Goal: Task Accomplishment & Management: Manage account settings

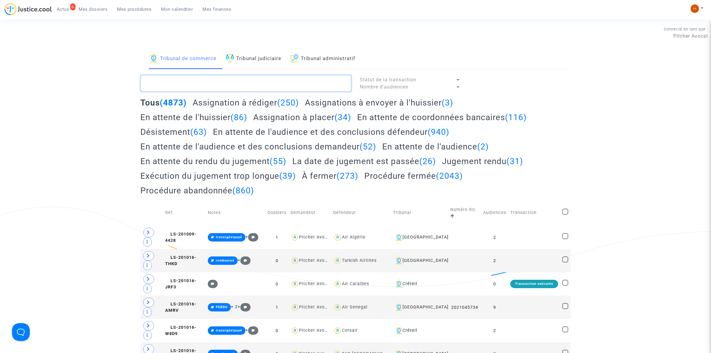
click at [181, 85] on textarea at bounding box center [246, 83] width 211 height 16
click at [247, 81] on textarea at bounding box center [246, 83] width 211 height 16
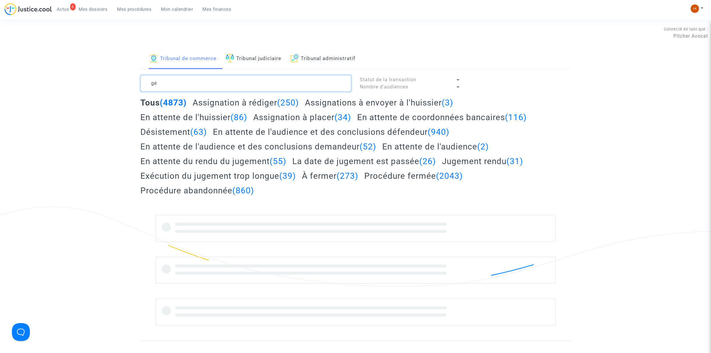
type textarea "g"
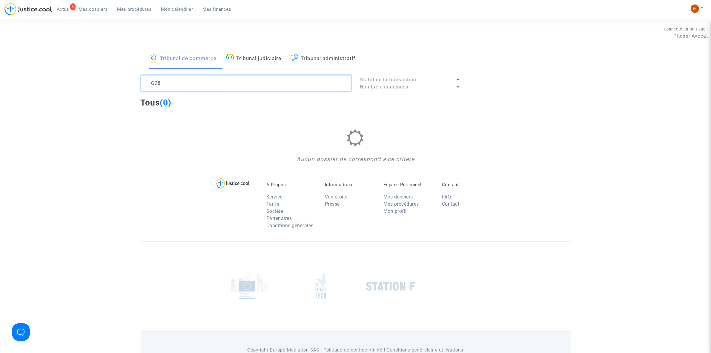
type textarea "G28A"
drag, startPoint x: 173, startPoint y: 81, endPoint x: 92, endPoint y: 47, distance: 88.3
click at [103, 47] on section "Connecté en tant que : Pitcher Avocat Tribunal de commerce Tribunal judiciaire …" at bounding box center [355, 192] width 711 height 385
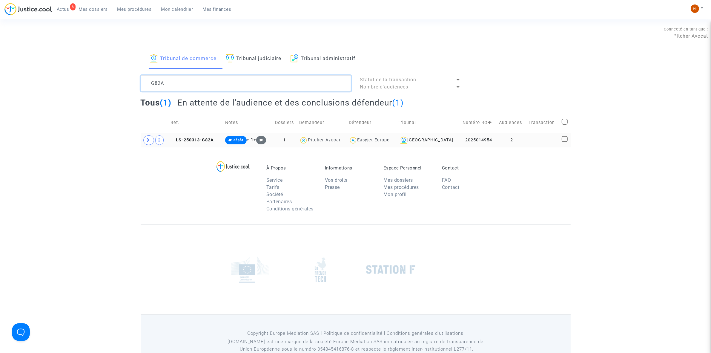
type textarea "G82A"
click at [535, 138] on td at bounding box center [543, 140] width 33 height 14
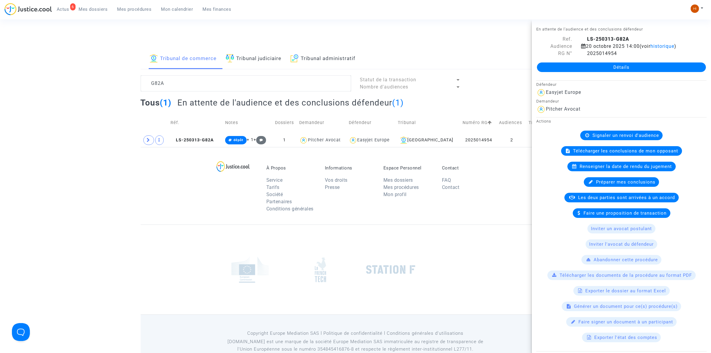
click at [553, 80] on hr at bounding box center [622, 80] width 170 height 0
click at [566, 64] on link "Détails" at bounding box center [621, 67] width 169 height 10
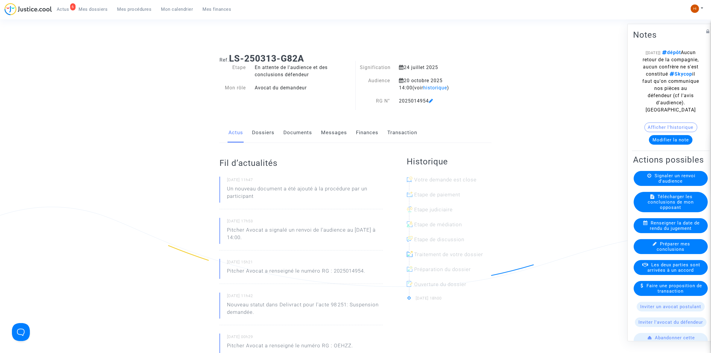
click at [295, 132] on link "Documents" at bounding box center [298, 133] width 29 height 20
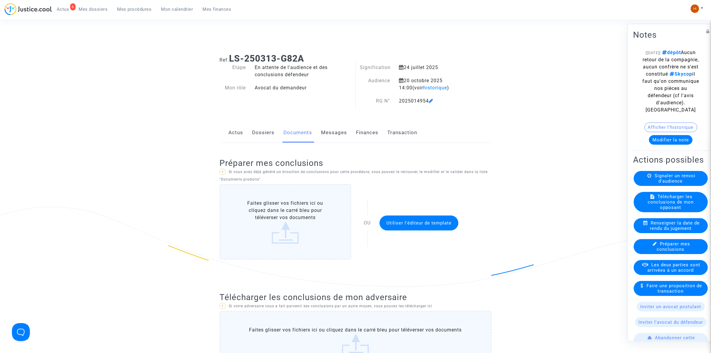
click at [674, 144] on button "Modifier la note" at bounding box center [671, 140] width 44 height 10
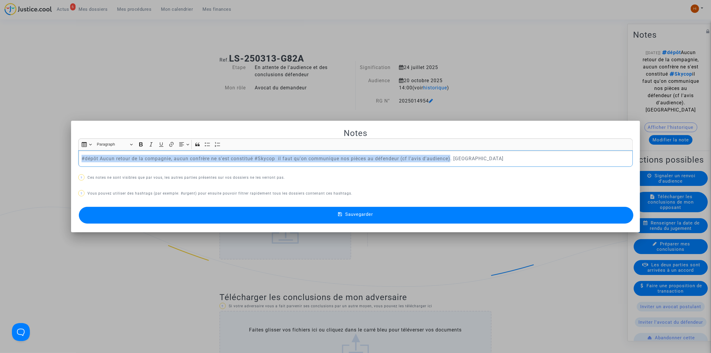
drag, startPoint x: 450, startPoint y: 159, endPoint x: 69, endPoint y: 164, distance: 381.3
click at [71, 164] on mat-dialog-container "Notes Rich Text Editor Insert table Insert table Heading Paragraph Paragraph He…" at bounding box center [355, 176] width 569 height 111
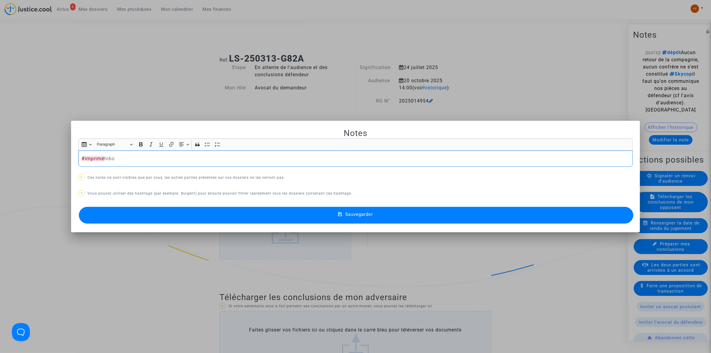
click at [251, 220] on button "Sauvegarder" at bounding box center [356, 215] width 555 height 17
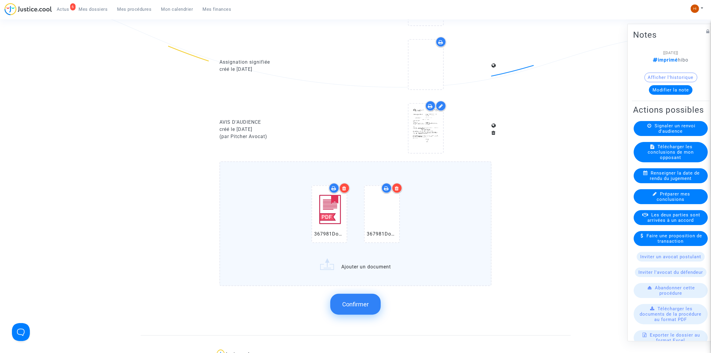
scroll to position [560, 0]
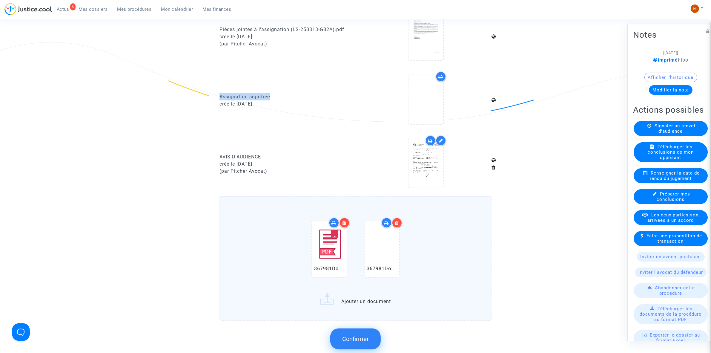
drag, startPoint x: 217, startPoint y: 94, endPoint x: 271, endPoint y: 91, distance: 54.7
click at [271, 91] on div "Assignation signifiée créé le [DATE]" at bounding box center [285, 100] width 141 height 58
copy div "Assignation signifiée"
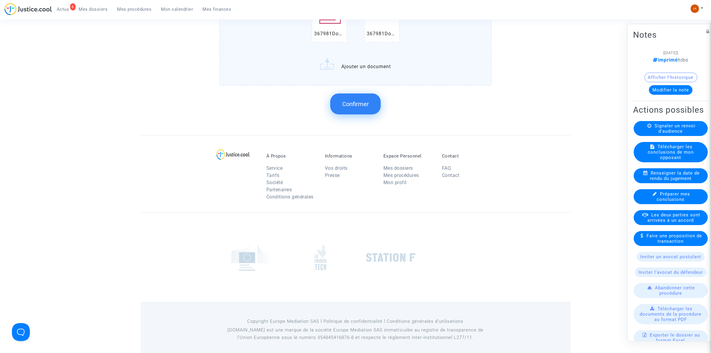
click at [351, 100] on span "Confirmer" at bounding box center [355, 103] width 27 height 7
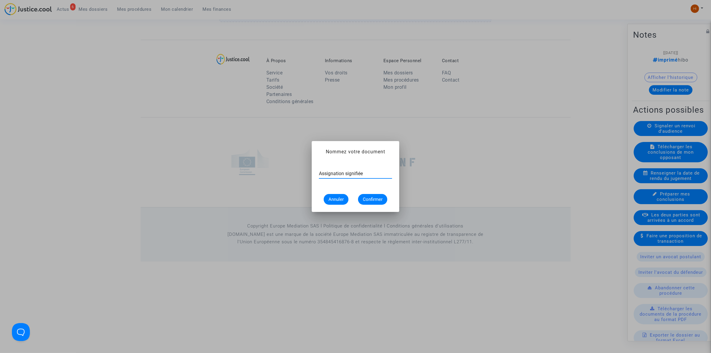
type input "Assignation signifiée"
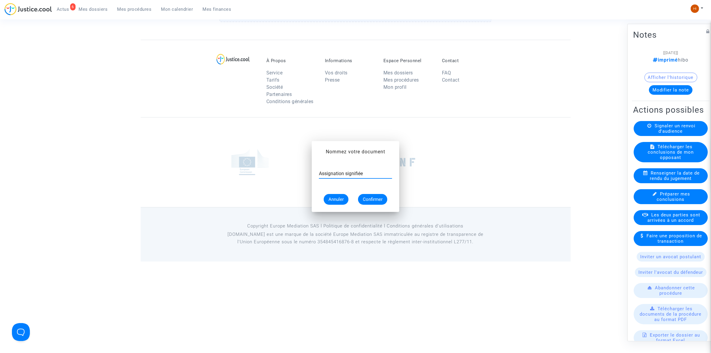
scroll to position [700, 0]
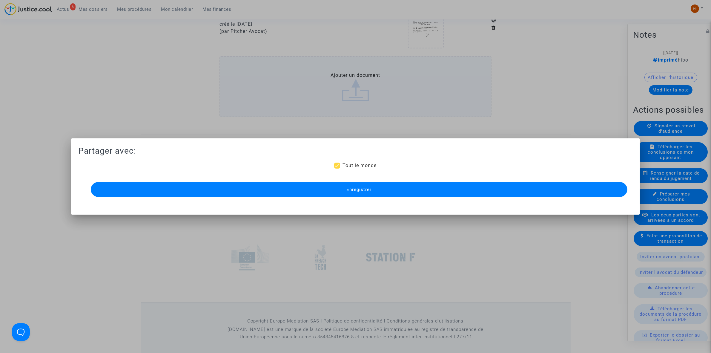
click at [365, 190] on span "Enregistrer" at bounding box center [359, 189] width 25 height 5
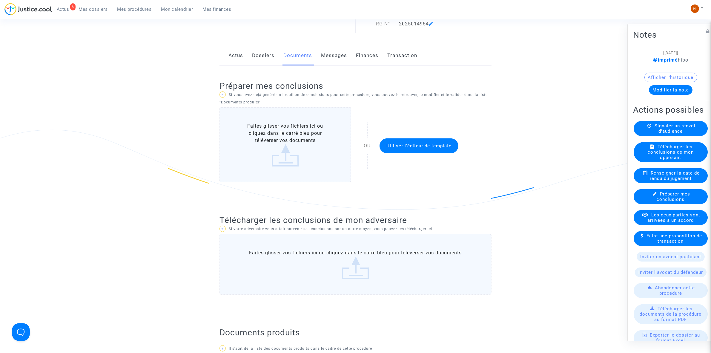
scroll to position [0, 0]
